Goal: Task Accomplishment & Management: Manage account settings

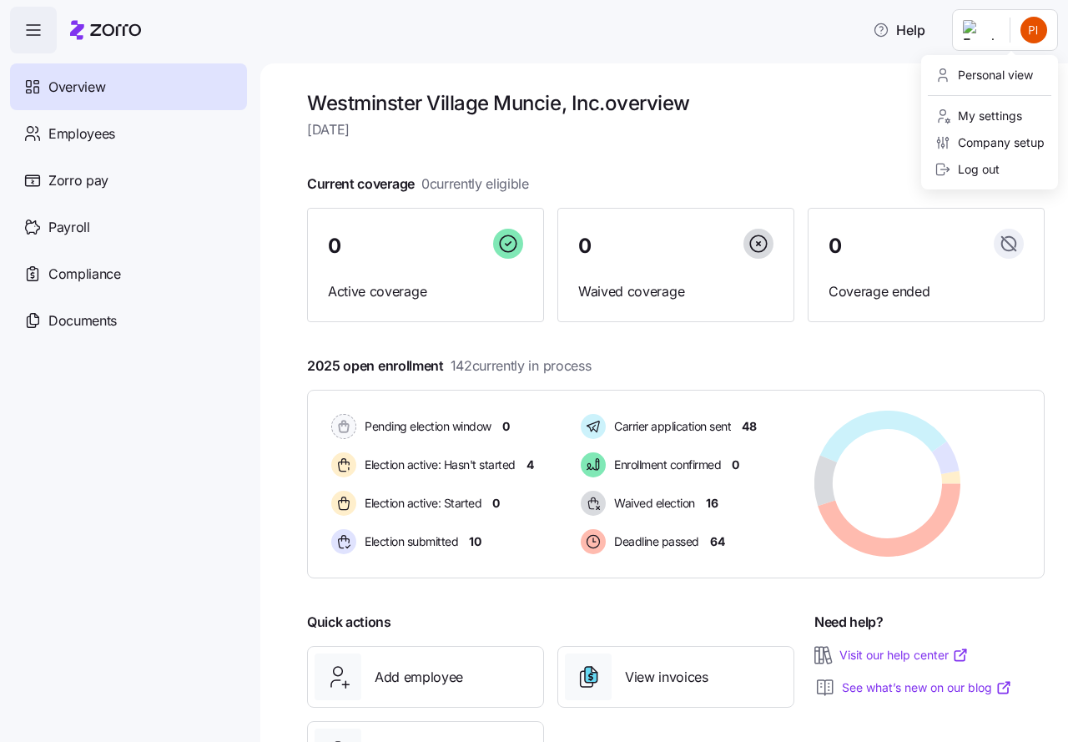
click at [1032, 35] on html "Help Overview Employees Zorro pay Payroll Compliance Documents [GEOGRAPHIC_DATA…" at bounding box center [534, 366] width 1068 height 732
click at [982, 166] on div "Log out" at bounding box center [966, 169] width 65 height 18
